Goal: Communication & Community: Answer question/provide support

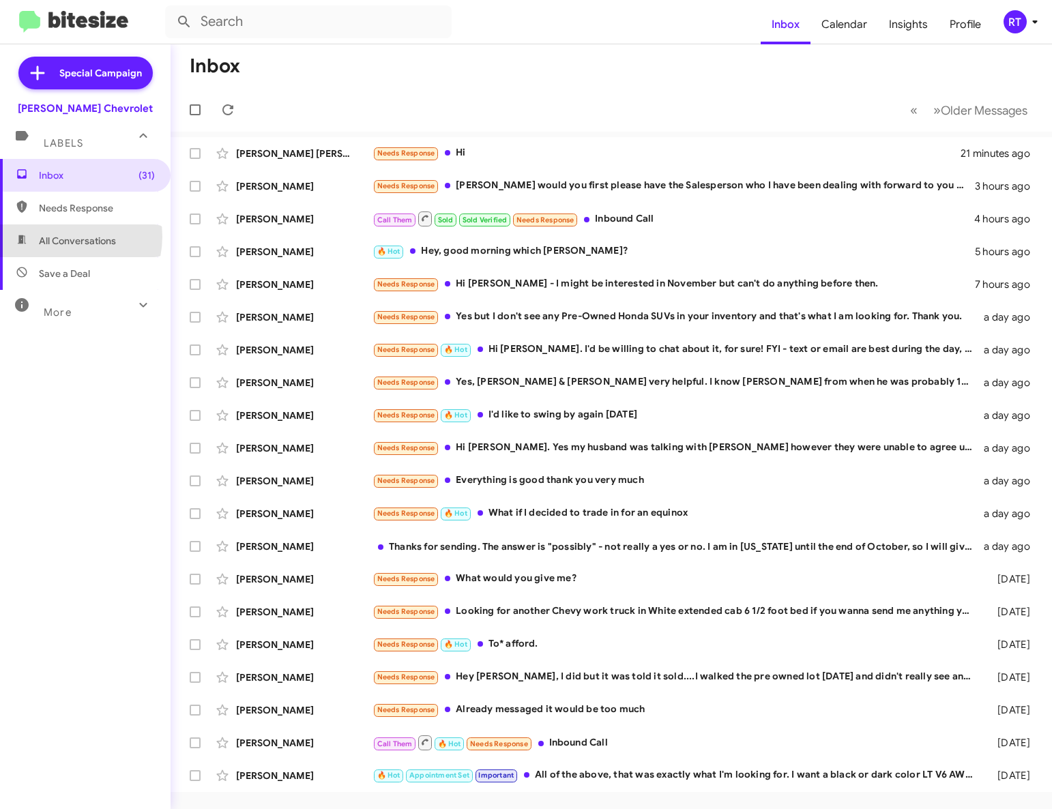
click at [63, 237] on span "All Conversations" at bounding box center [77, 241] width 77 height 14
type input "in:all-conversations"
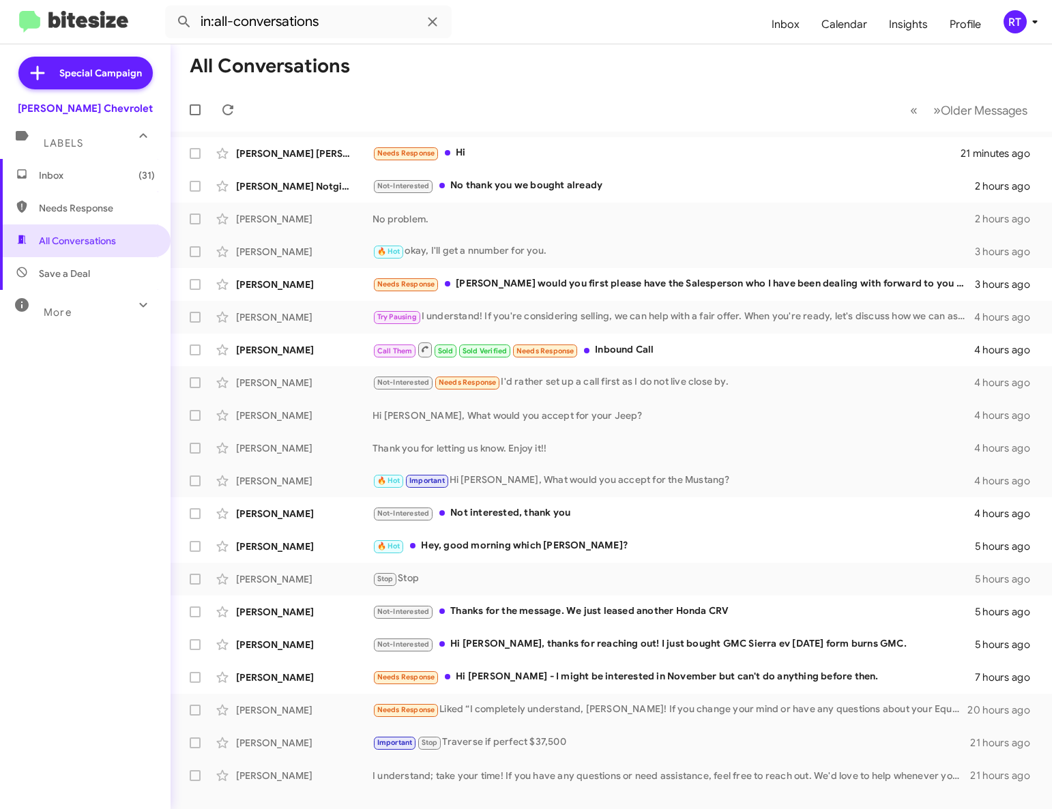
click at [53, 178] on span "Inbox (31)" at bounding box center [97, 175] width 116 height 14
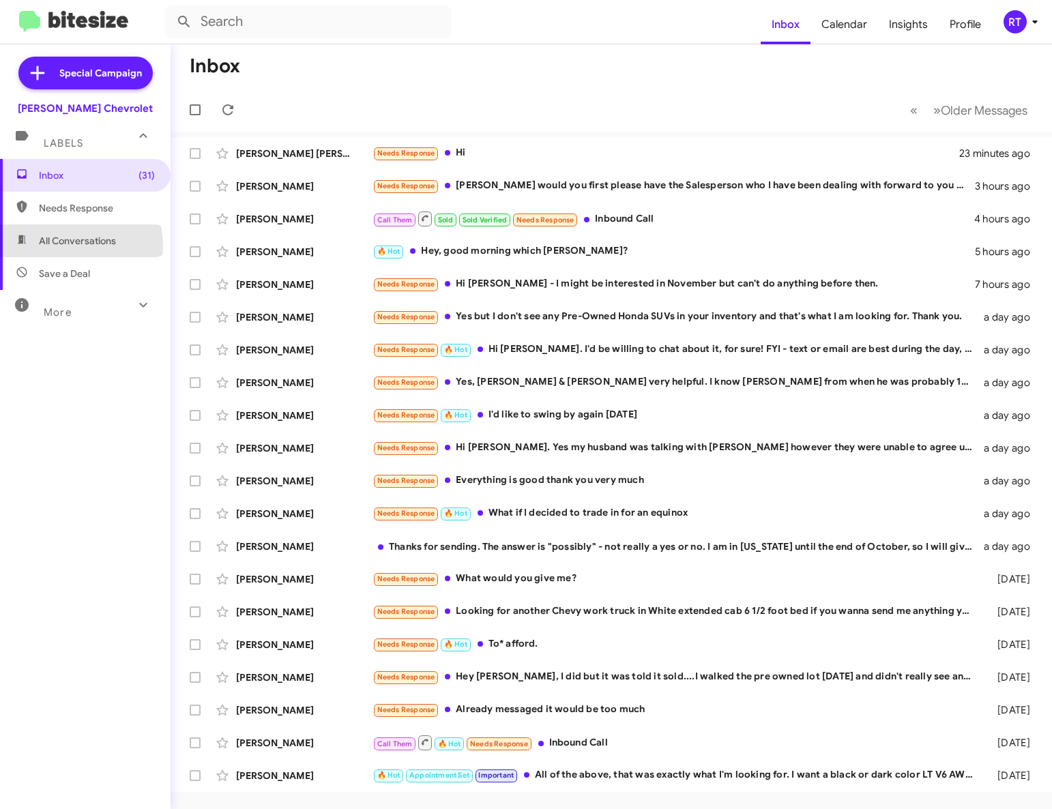
click at [65, 246] on span "All Conversations" at bounding box center [77, 241] width 77 height 14
type input "in:all-conversations"
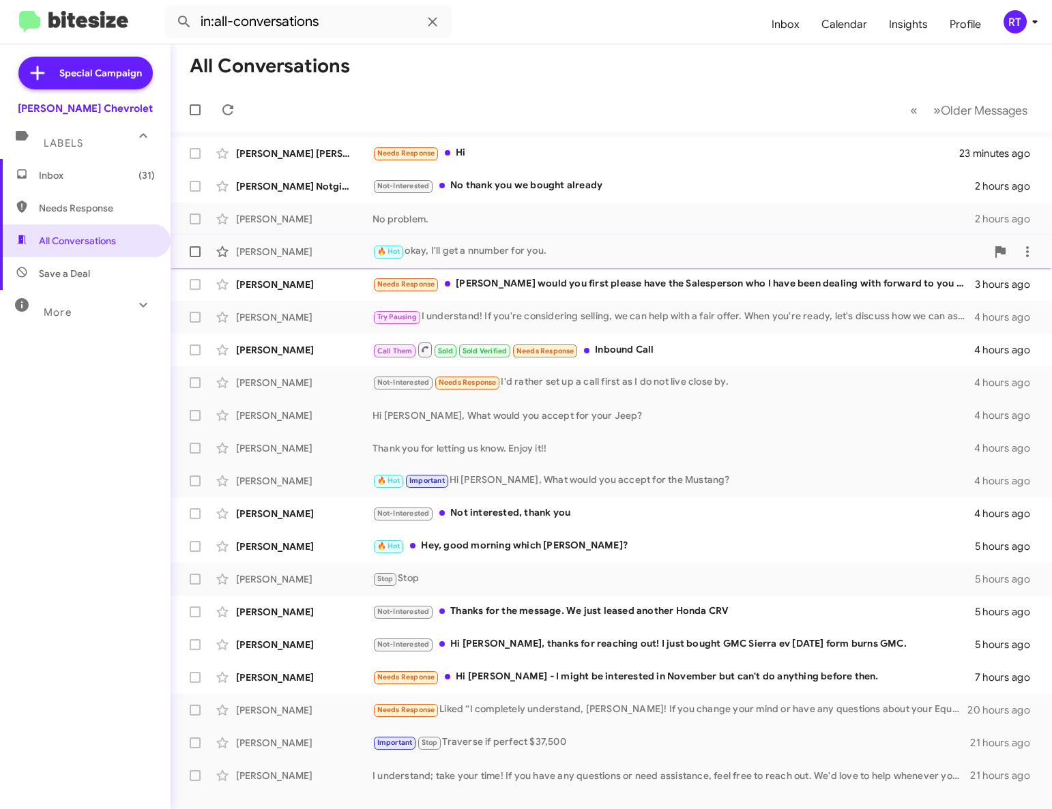
click at [275, 253] on div "[PERSON_NAME]" at bounding box center [304, 252] width 136 height 14
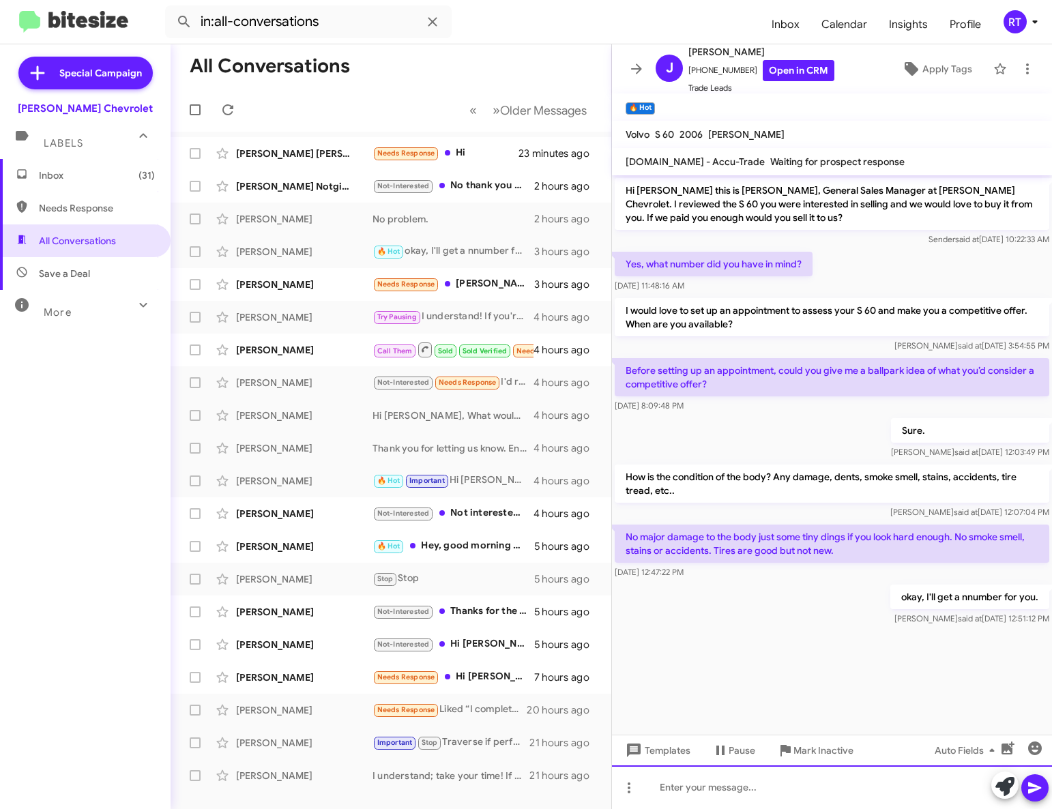
paste div
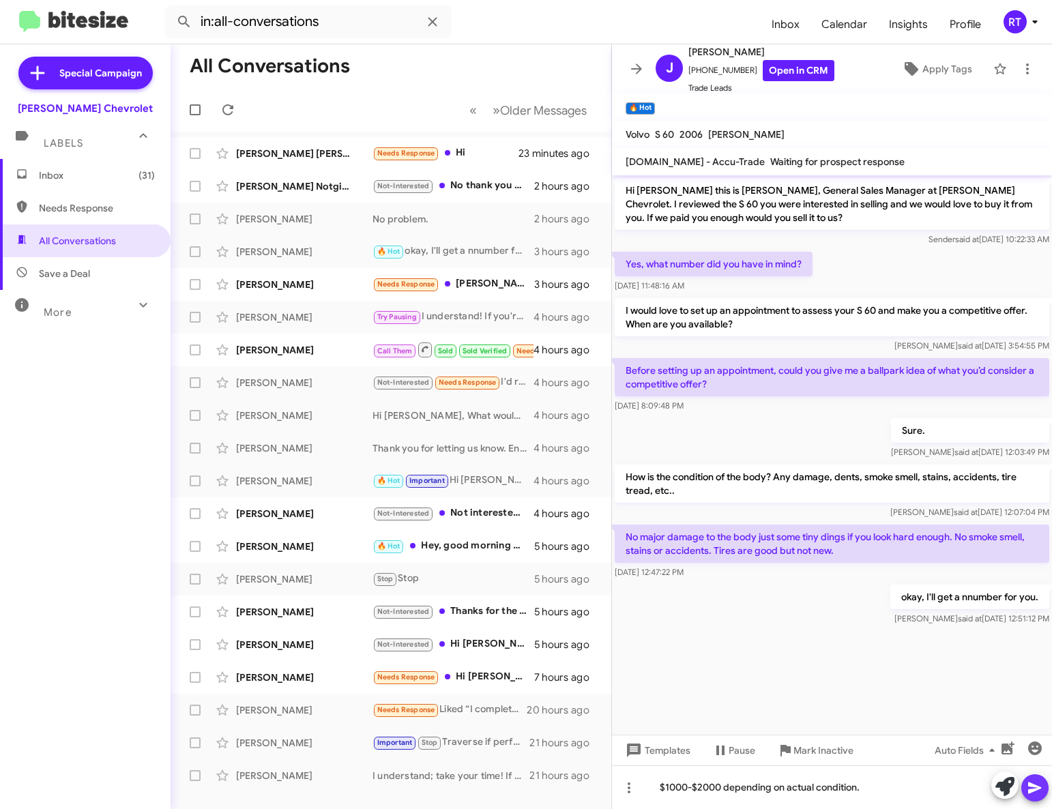
click at [1029, 789] on icon at bounding box center [1034, 788] width 13 height 12
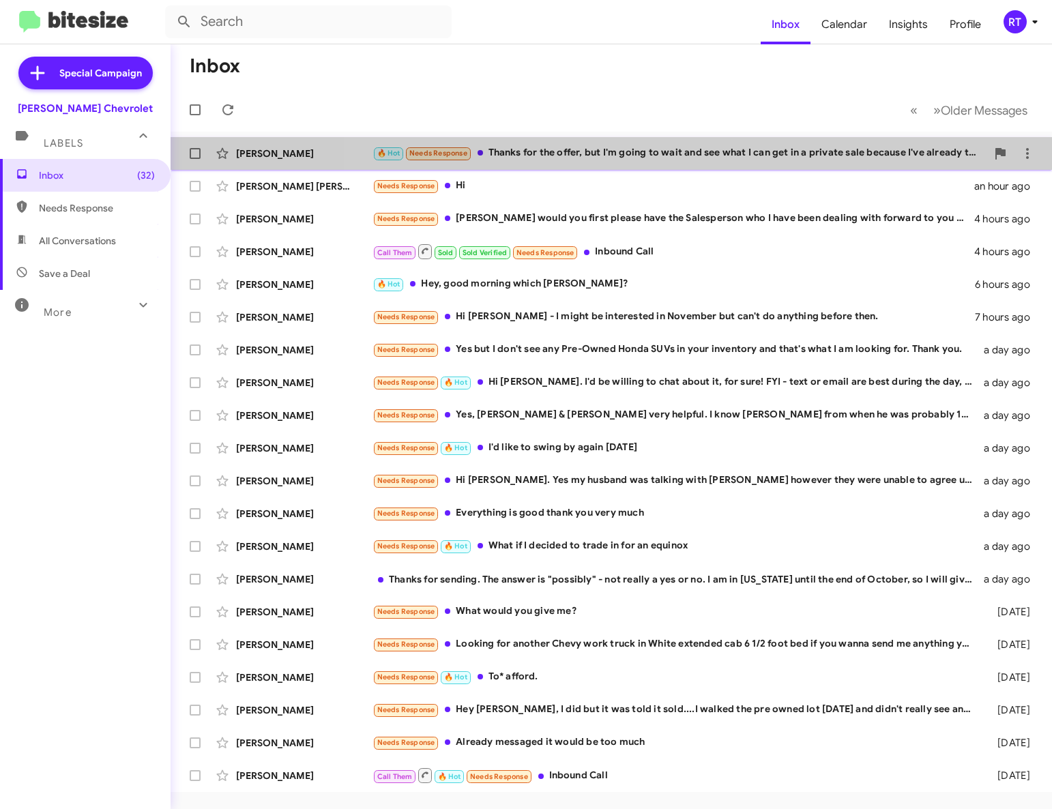
click at [724, 157] on div "🔥 Hot Needs Response Thanks for the offer, but I'm going to wait and see what I…" at bounding box center [679, 153] width 614 height 16
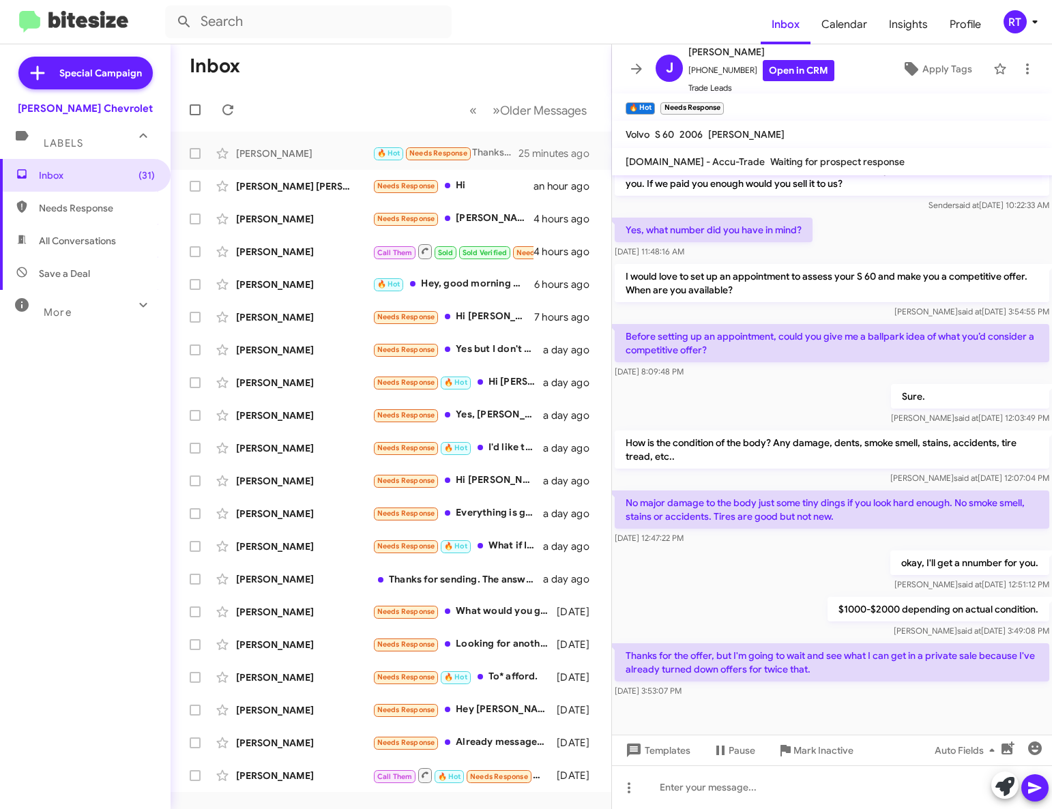
scroll to position [55, 0]
click at [1003, 787] on icon at bounding box center [1004, 786] width 19 height 19
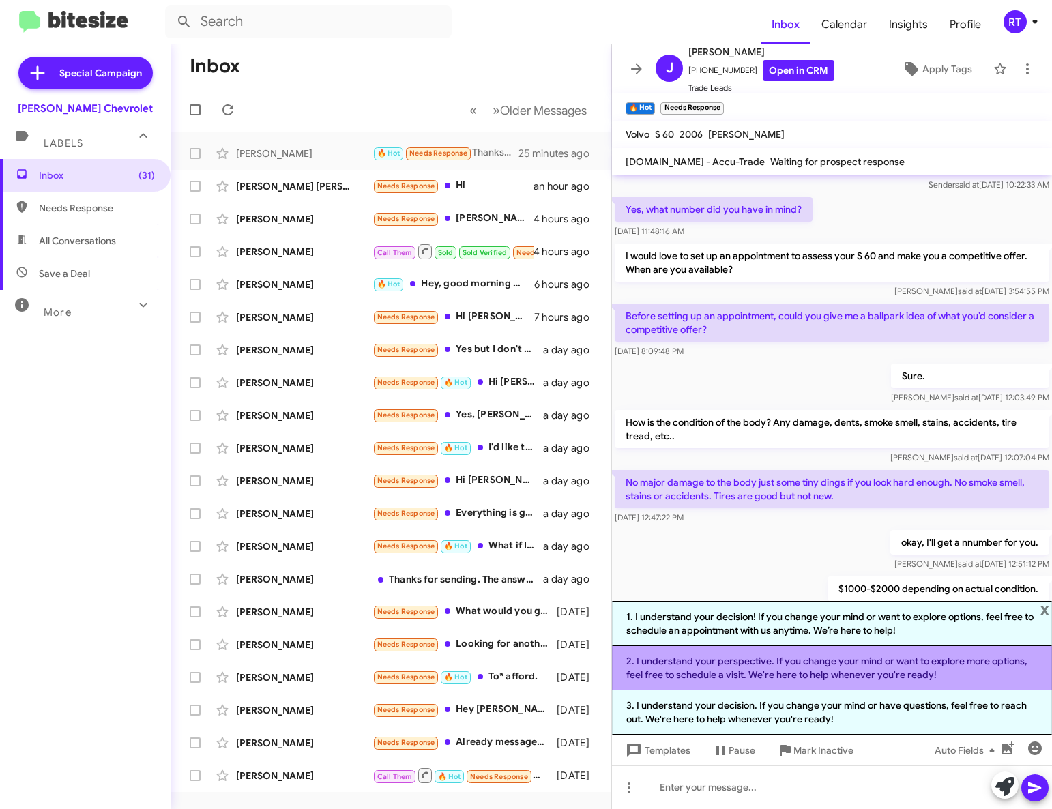
click at [853, 666] on li "2. I understand your perspective. If you change your mind or want to explore mo…" at bounding box center [832, 668] width 440 height 44
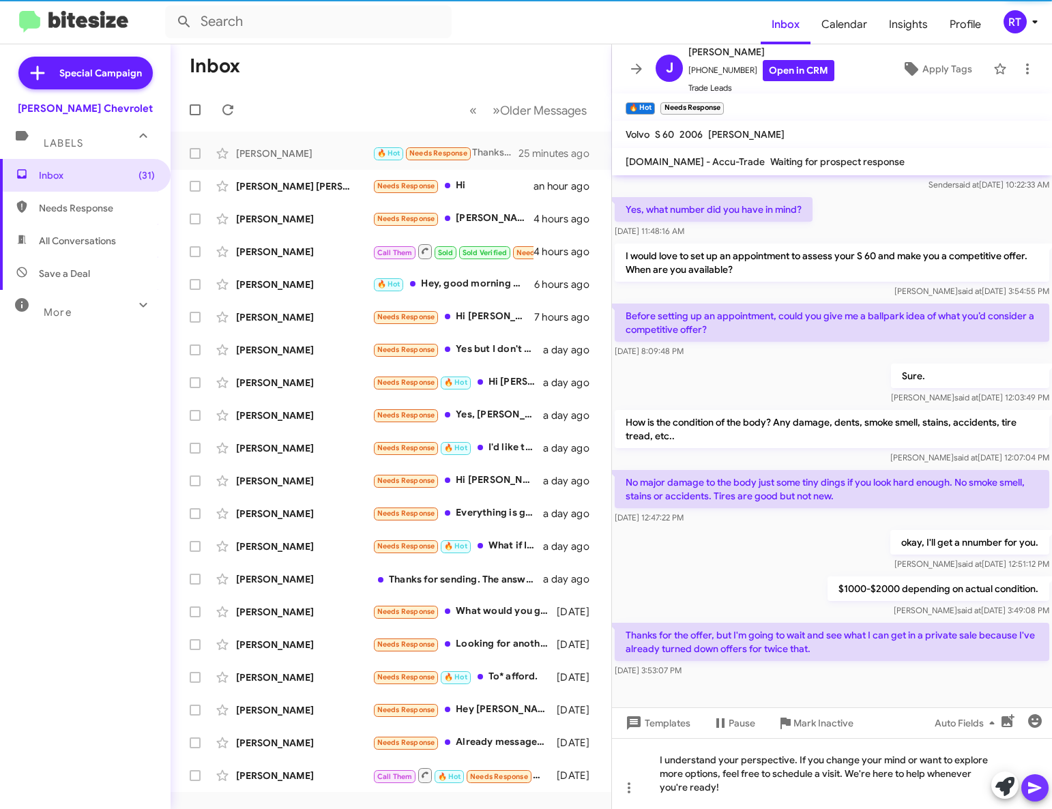
click at [1029, 789] on icon at bounding box center [1034, 788] width 13 height 12
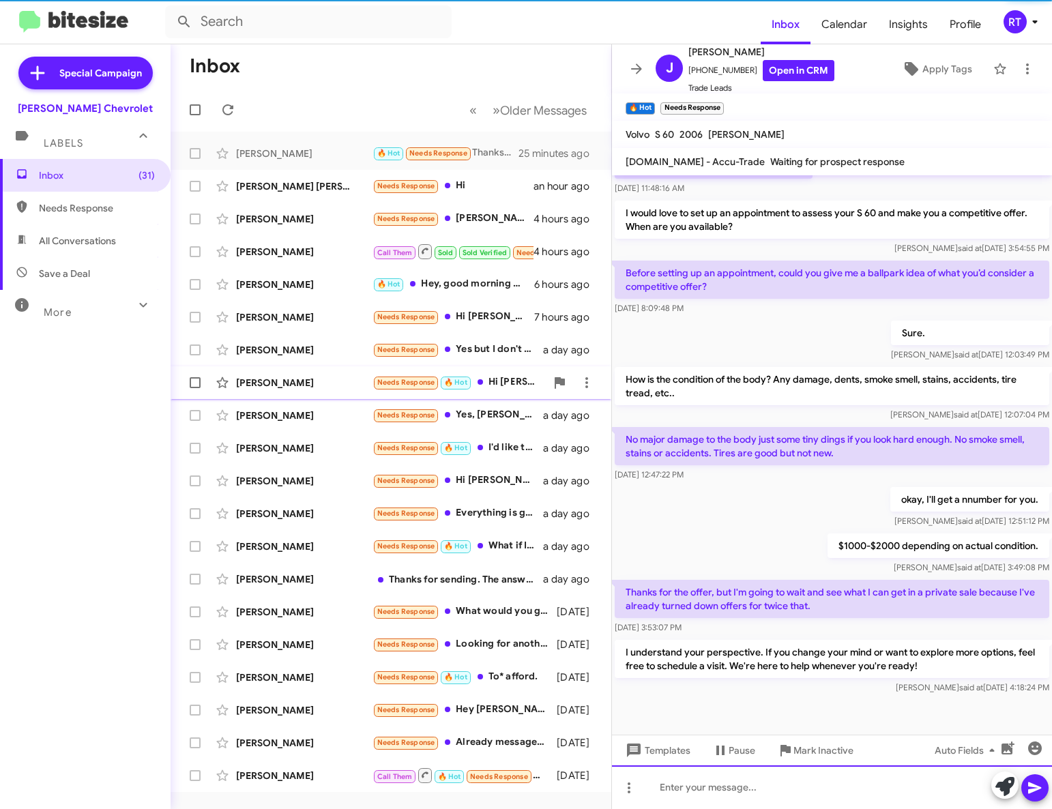
scroll to position [120, 0]
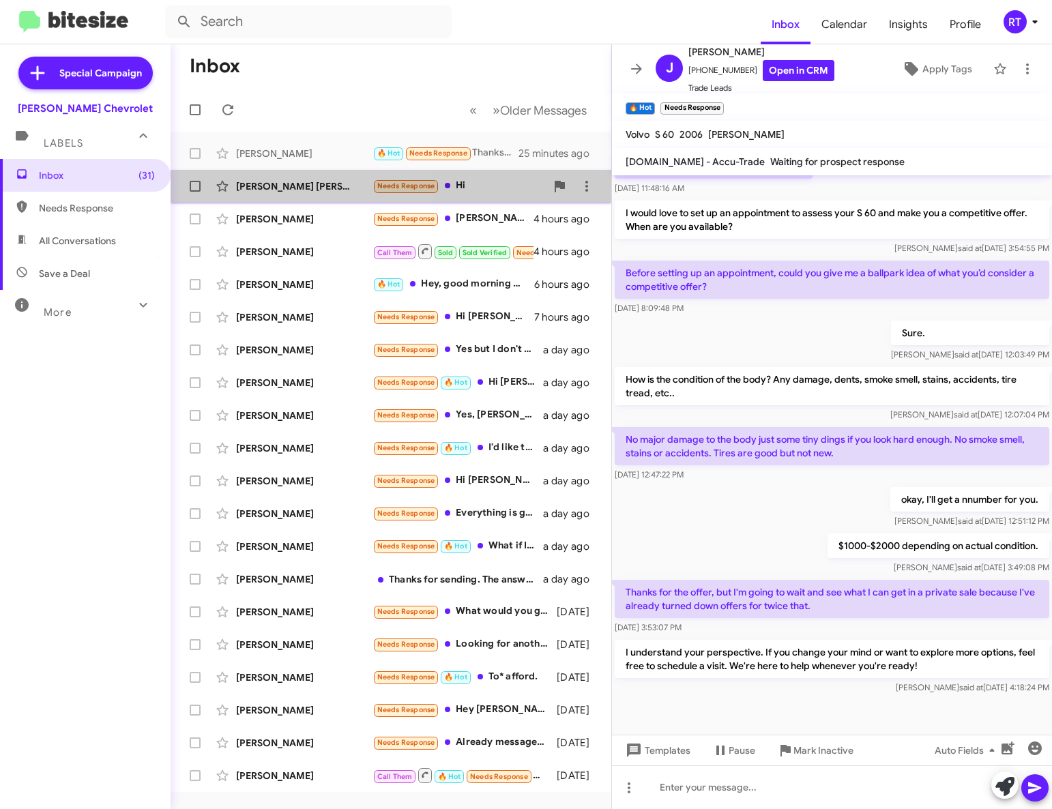
click at [263, 183] on div "[PERSON_NAME] [PERSON_NAME]" at bounding box center [304, 186] width 136 height 14
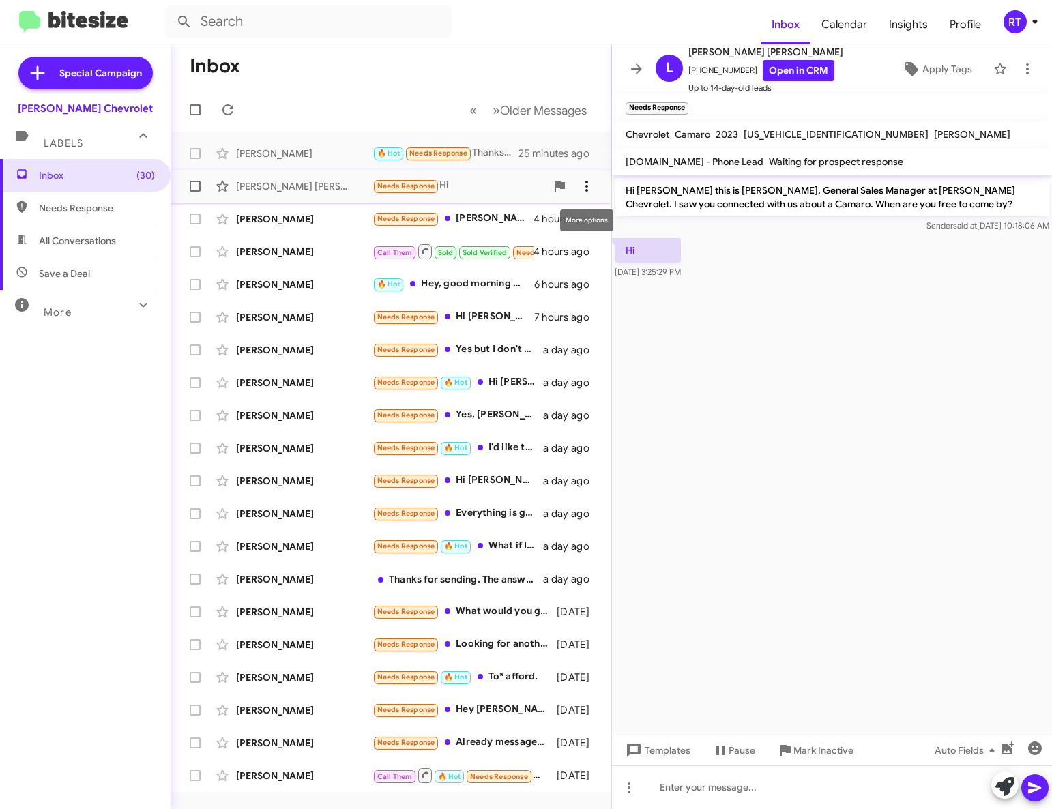
click at [587, 186] on icon at bounding box center [586, 186] width 3 height 11
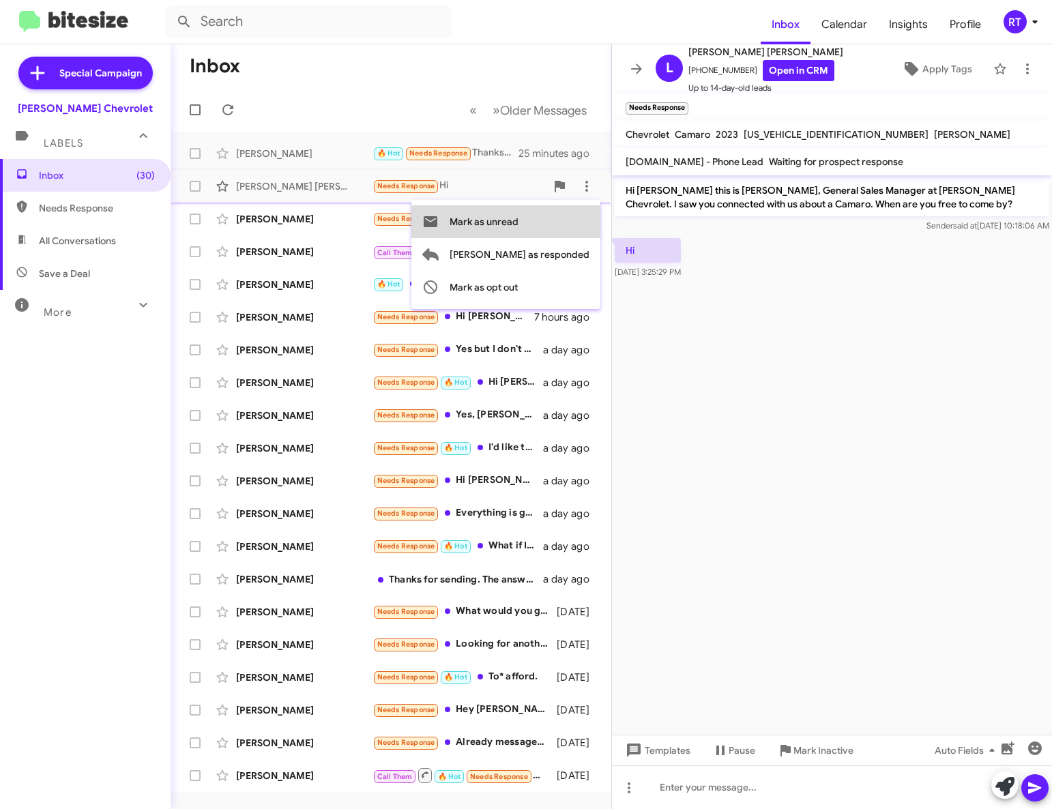
click at [518, 226] on span "Mark as unread" at bounding box center [484, 221] width 69 height 33
